Goal: Find specific page/section: Find specific page/section

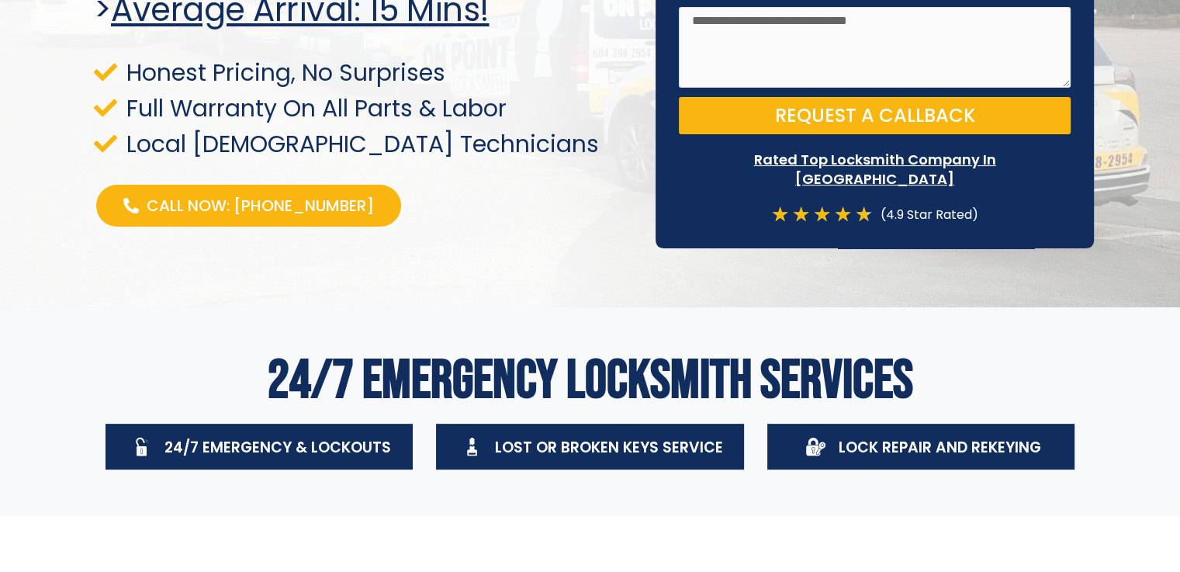
scroll to position [414, 0]
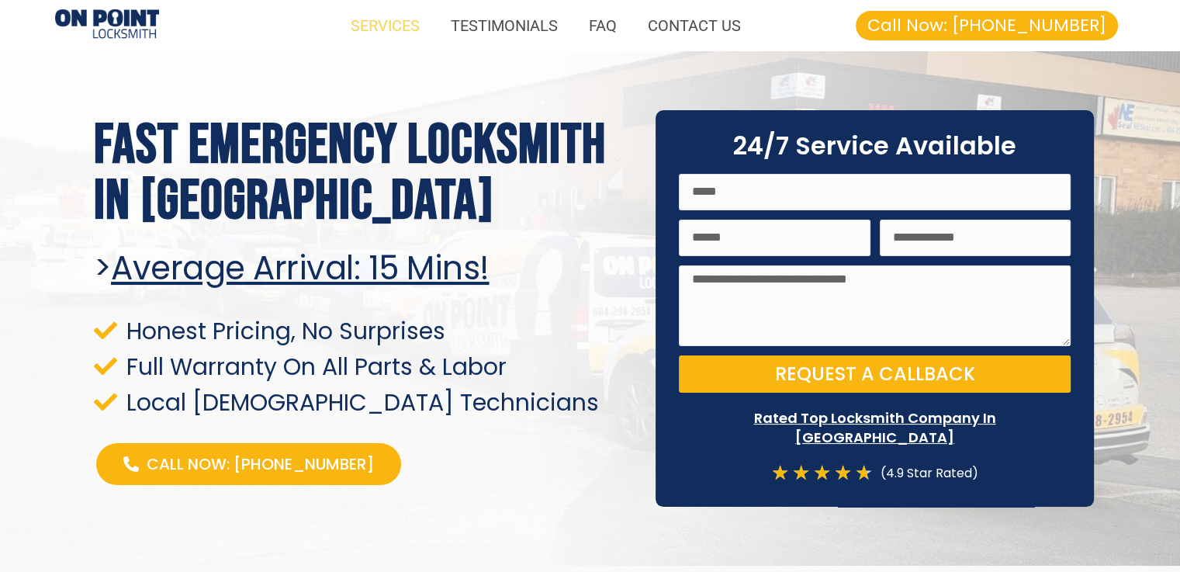
click at [376, 33] on link "SERVICES" at bounding box center [385, 26] width 100 height 36
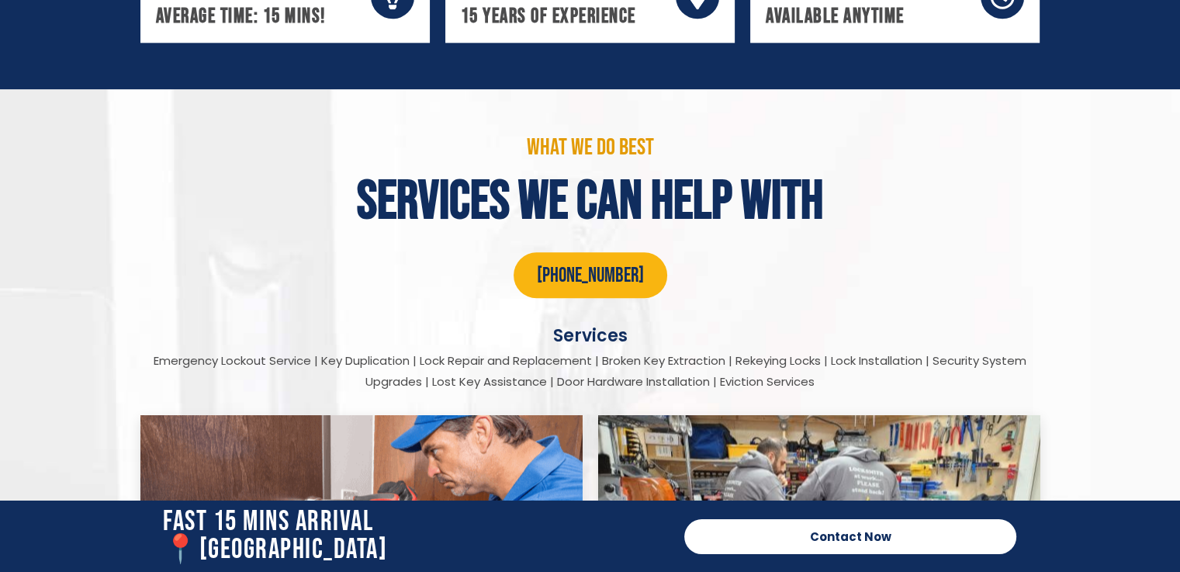
scroll to position [1872, 0]
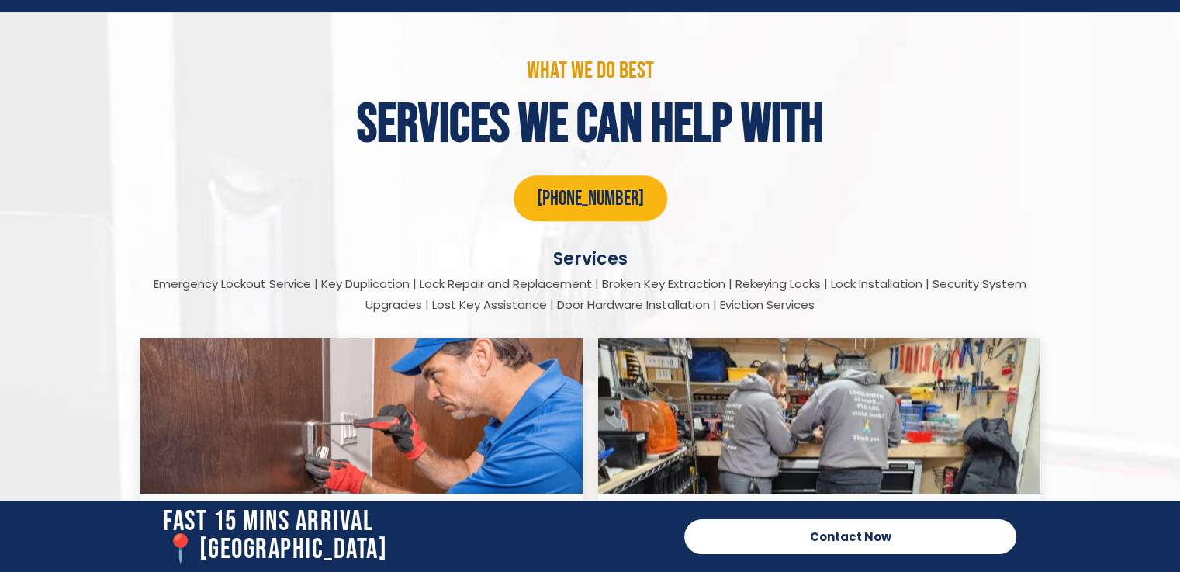
click at [590, 248] on div "Services" at bounding box center [591, 258] width 916 height 21
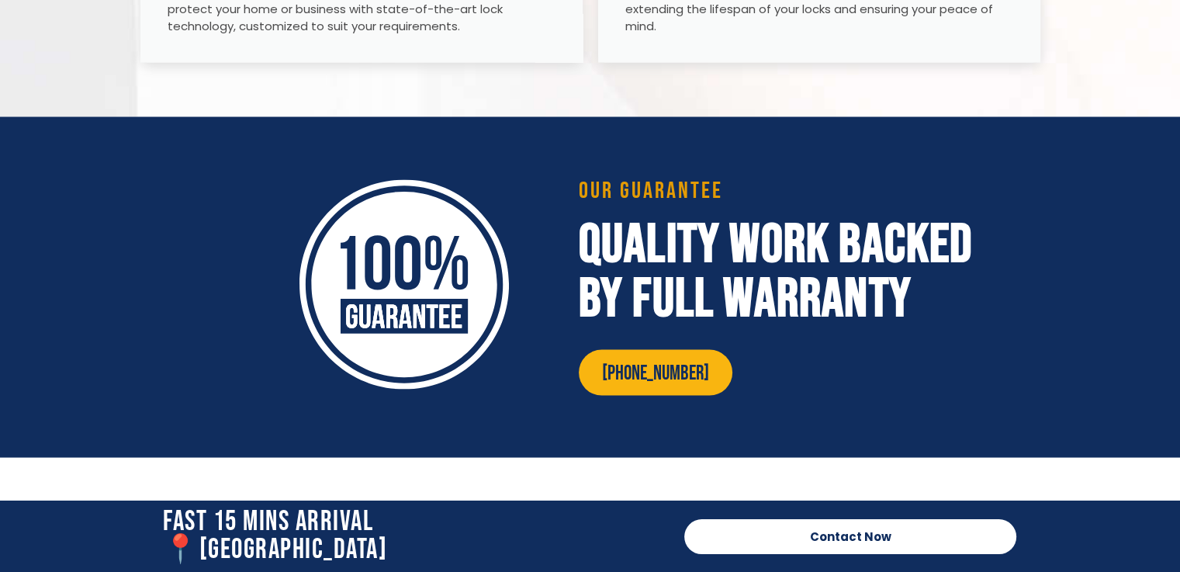
click at [806, 535] on span "Contact Now" at bounding box center [851, 537] width 270 height 12
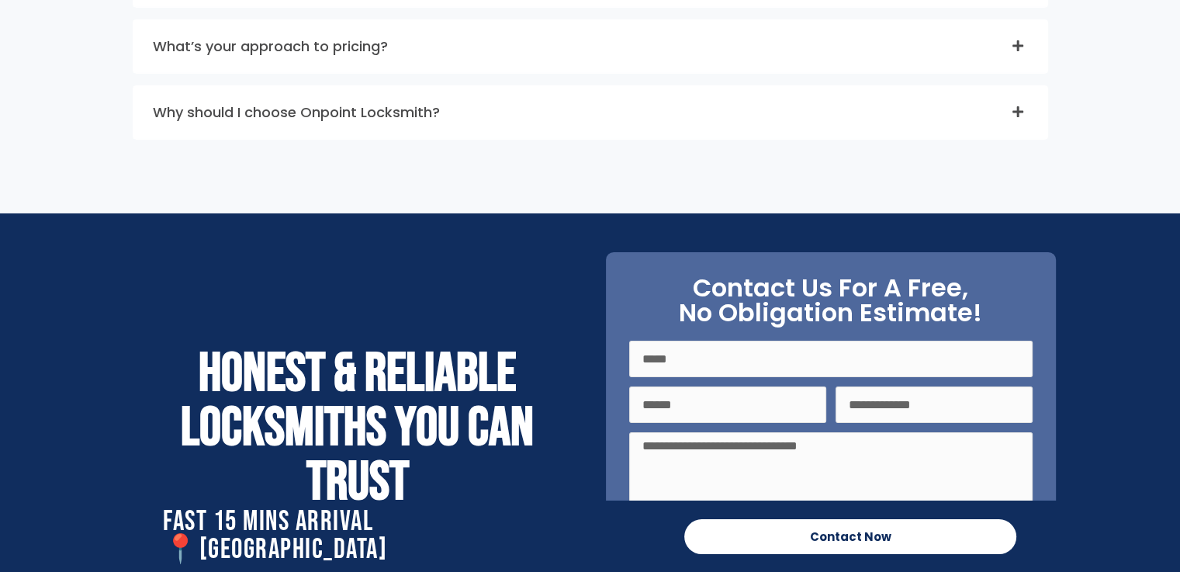
scroll to position [5520, 0]
